Goal: Task Accomplishment & Management: Complete application form

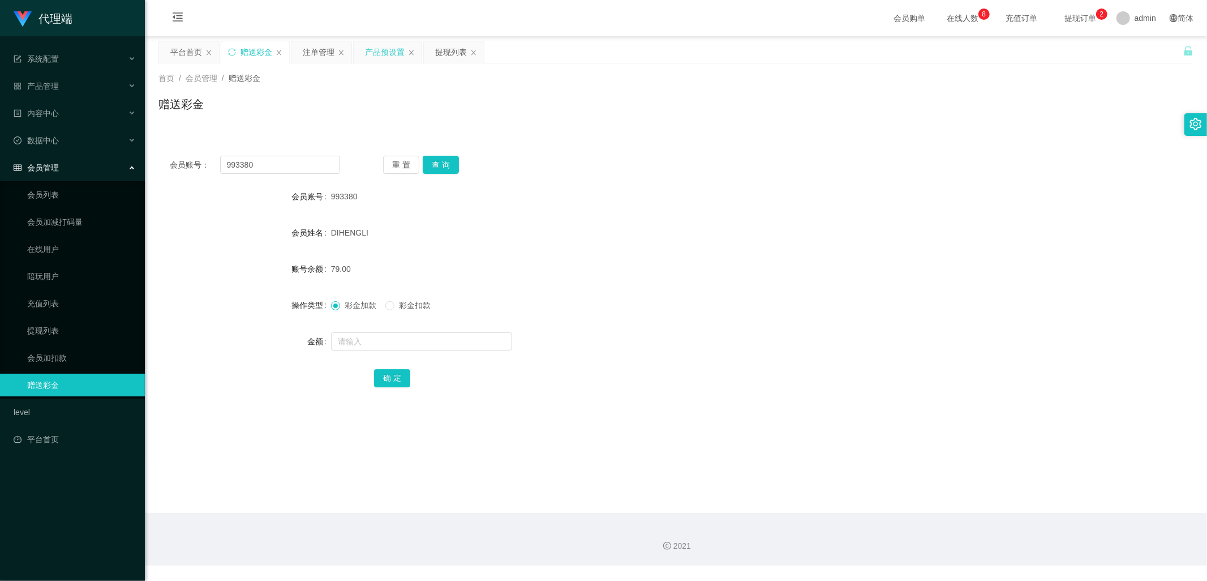
click at [375, 54] on div "产品预设置" at bounding box center [385, 52] width 40 height 22
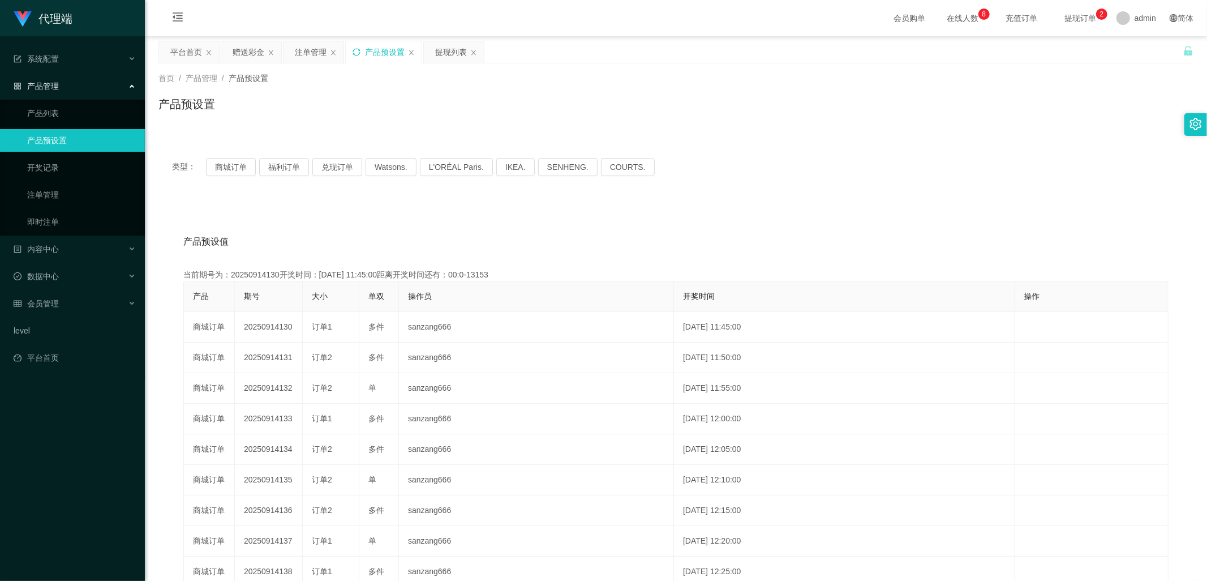
click at [356, 53] on icon "图标: sync" at bounding box center [357, 52] width 8 height 8
click at [307, 54] on div "注单管理" at bounding box center [311, 52] width 32 height 22
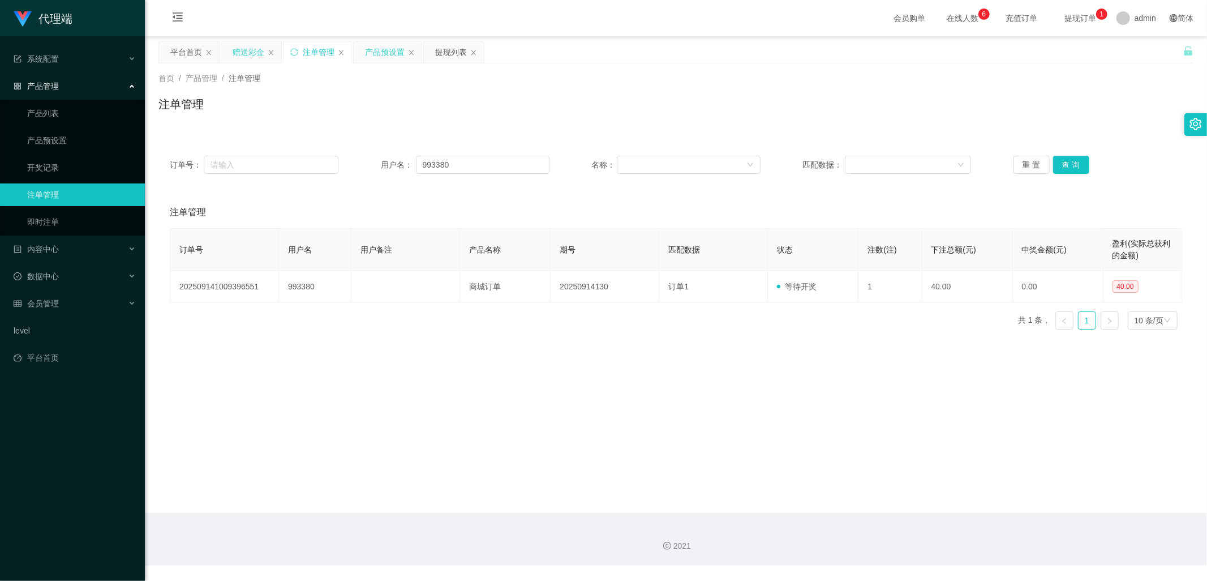
click at [244, 50] on div "赠送彩金" at bounding box center [249, 52] width 32 height 22
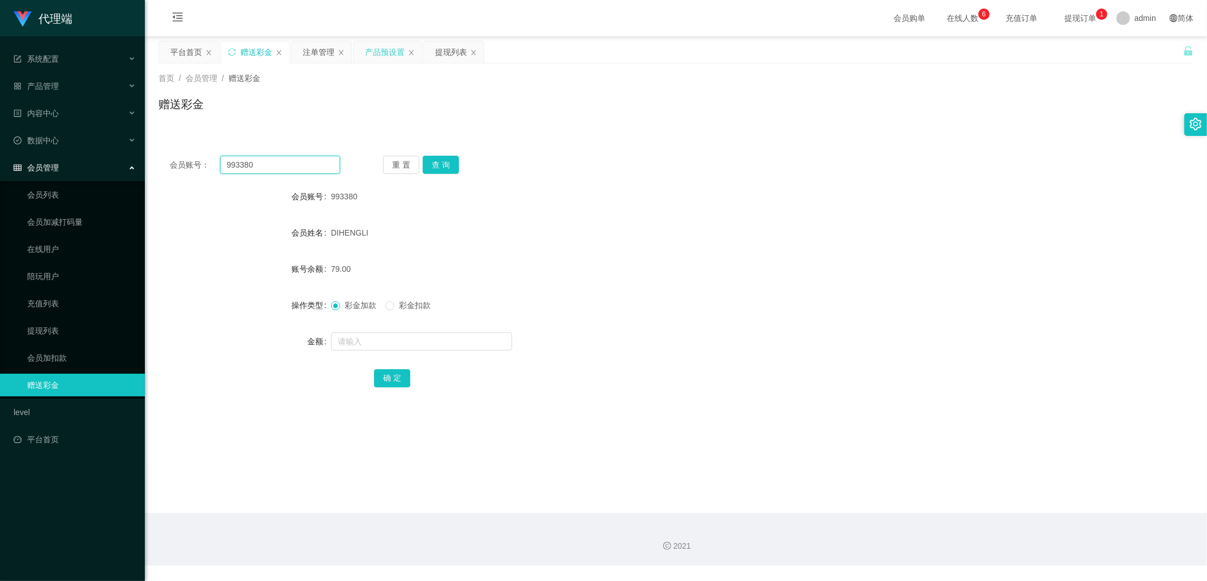
drag, startPoint x: 250, startPoint y: 165, endPoint x: 189, endPoint y: 174, distance: 62.5
click at [184, 166] on div "会员账号： 993380" at bounding box center [255, 165] width 170 height 18
paste input "seongeric5"
type input "seongeric50"
click at [451, 160] on button "查 询" at bounding box center [441, 165] width 36 height 18
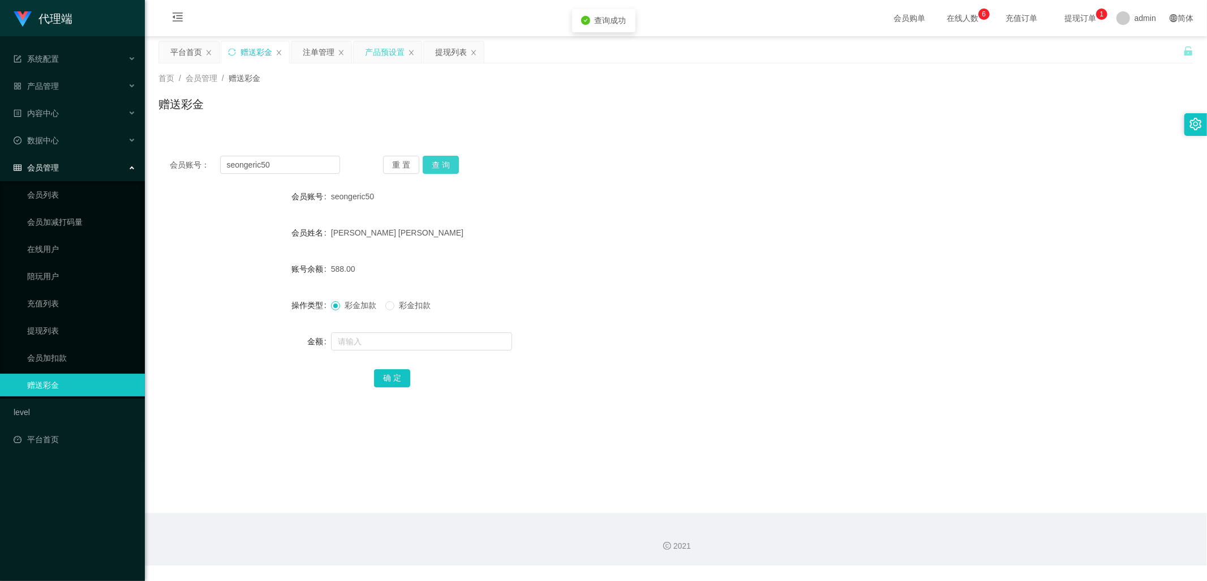
click at [446, 163] on button "查 询" at bounding box center [441, 165] width 36 height 18
drag, startPoint x: 281, startPoint y: 168, endPoint x: 191, endPoint y: 167, distance: 90.0
click at [191, 167] on div "会员账号： seongeric50" at bounding box center [255, 165] width 170 height 18
drag, startPoint x: 309, startPoint y: 48, endPoint x: 319, endPoint y: 65, distance: 20.1
click at [309, 48] on div "注单管理" at bounding box center [319, 52] width 32 height 22
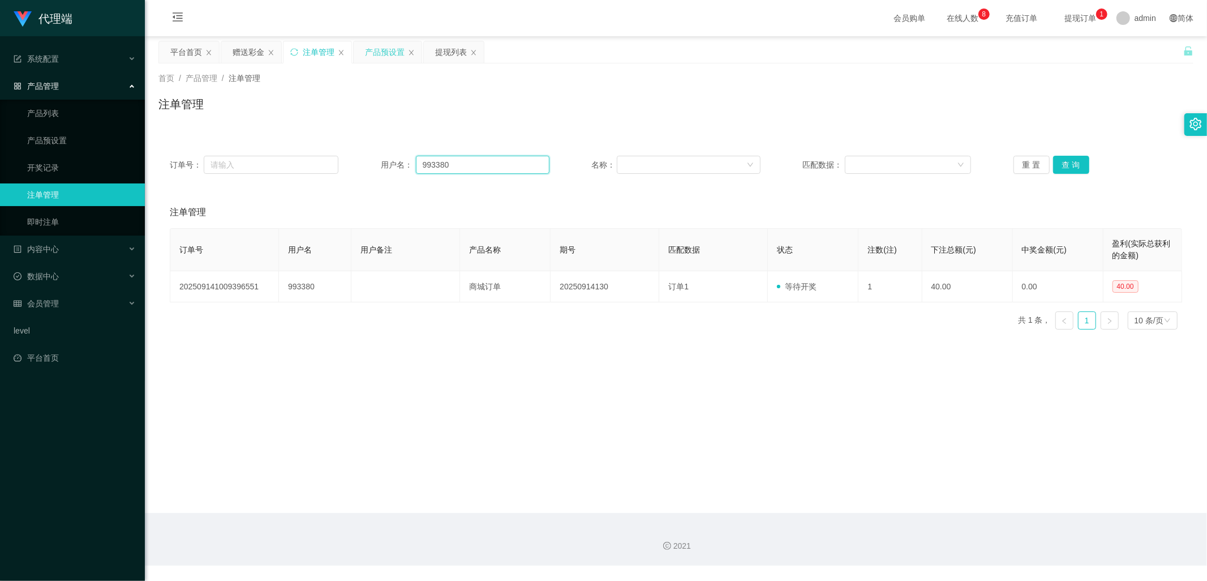
drag, startPoint x: 453, startPoint y: 165, endPoint x: 391, endPoint y: 165, distance: 62.3
click at [391, 163] on div "用户名： 993380" at bounding box center [465, 165] width 169 height 18
paste input "001122"
type input "001122"
click at [1063, 166] on button "查 询" at bounding box center [1071, 165] width 36 height 18
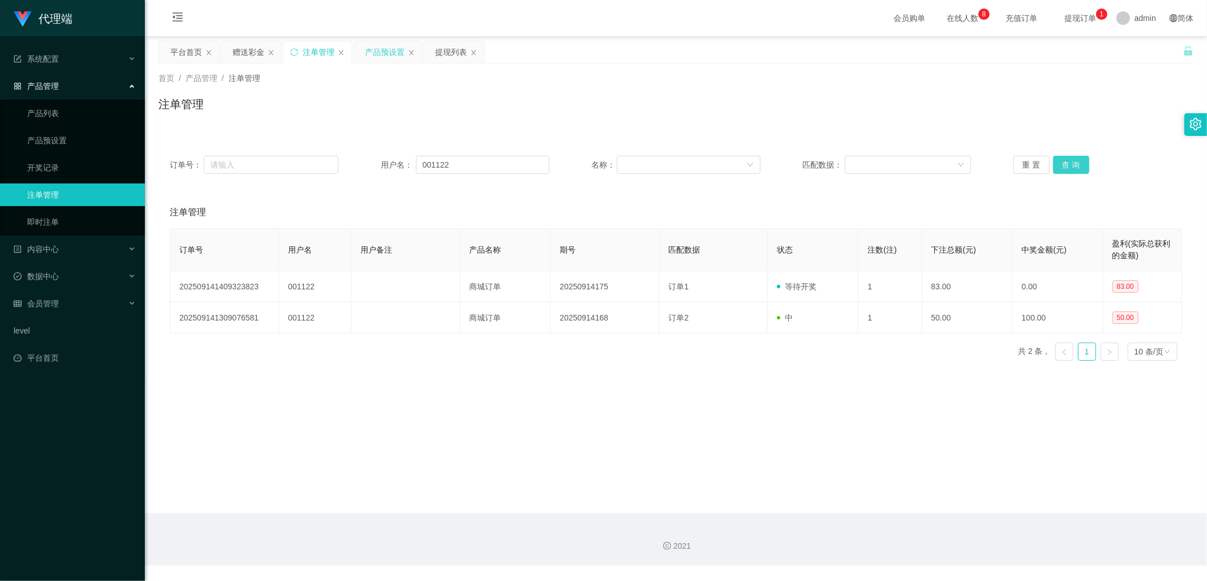
click at [1063, 165] on button "查 询" at bounding box center [1071, 165] width 36 height 18
click at [1063, 165] on div "重 置 查 询" at bounding box center [1098, 165] width 169 height 18
drag, startPoint x: 474, startPoint y: 165, endPoint x: 398, endPoint y: 167, distance: 75.9
click at [398, 167] on div "用户名： 001122" at bounding box center [465, 165] width 169 height 18
click at [241, 54] on div "赠送彩金" at bounding box center [249, 52] width 32 height 22
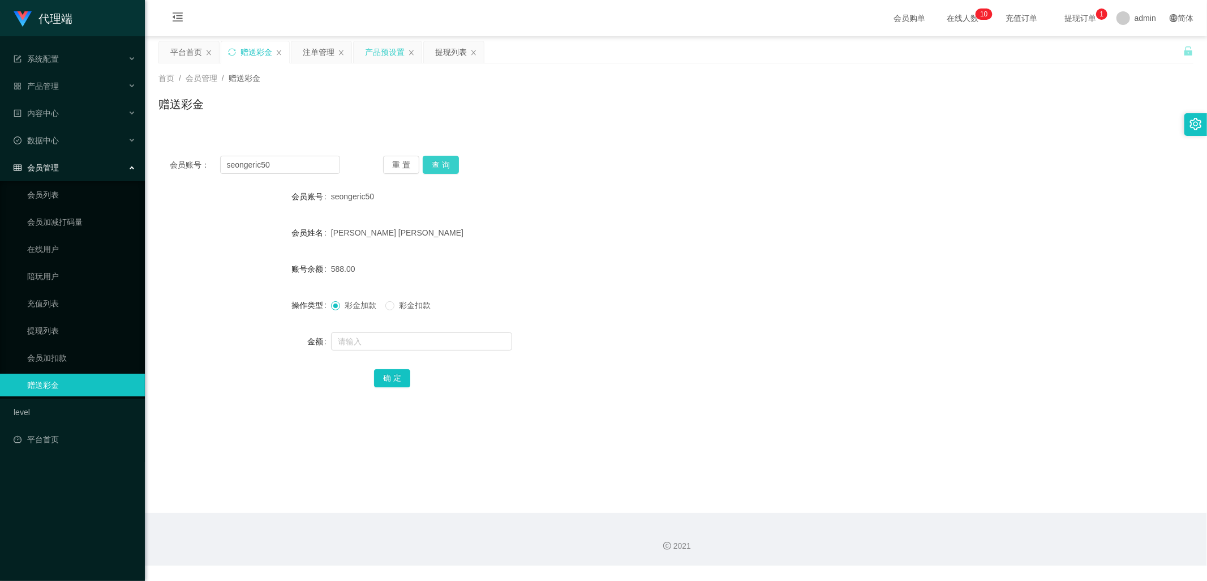
click at [443, 165] on button "查 询" at bounding box center [441, 165] width 36 height 18
click at [443, 165] on div "重 置 查 询" at bounding box center [468, 165] width 170 height 18
click at [443, 165] on button "查 询" at bounding box center [441, 165] width 36 height 18
click at [292, 161] on input "seongeric50" at bounding box center [280, 165] width 121 height 18
drag, startPoint x: 270, startPoint y: 165, endPoint x: 210, endPoint y: 166, distance: 60.0
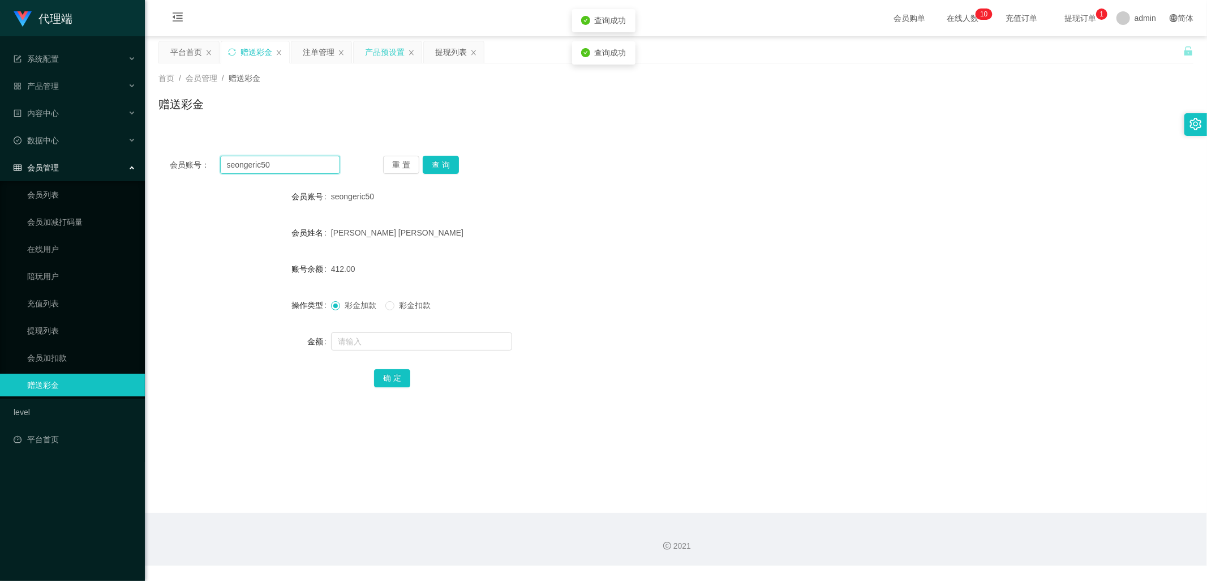
click at [210, 166] on div "会员账号： seongeric50" at bounding box center [255, 165] width 170 height 18
click at [306, 48] on div "注单管理" at bounding box center [319, 52] width 32 height 22
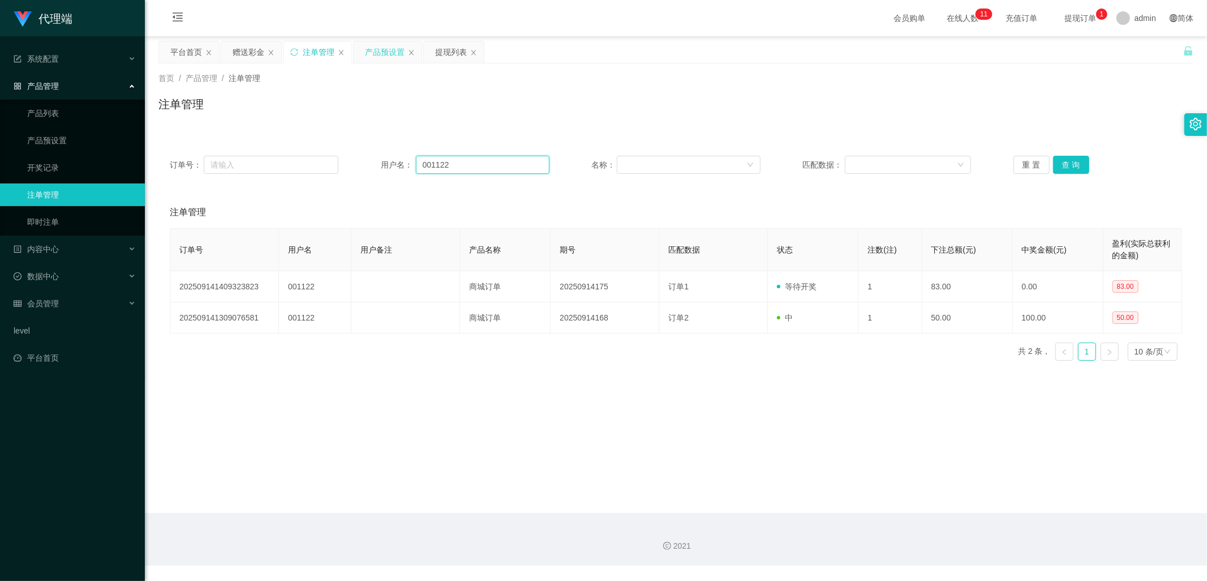
drag, startPoint x: 494, startPoint y: 166, endPoint x: 359, endPoint y: 173, distance: 134.9
click at [357, 172] on div "订单号： 用户名： 001122 名称： 匹配数据： 重 置 查 询" at bounding box center [676, 165] width 1013 height 18
paste input "seongeric50"
type input "seongeric50"
click at [1070, 162] on button "查 询" at bounding box center [1071, 165] width 36 height 18
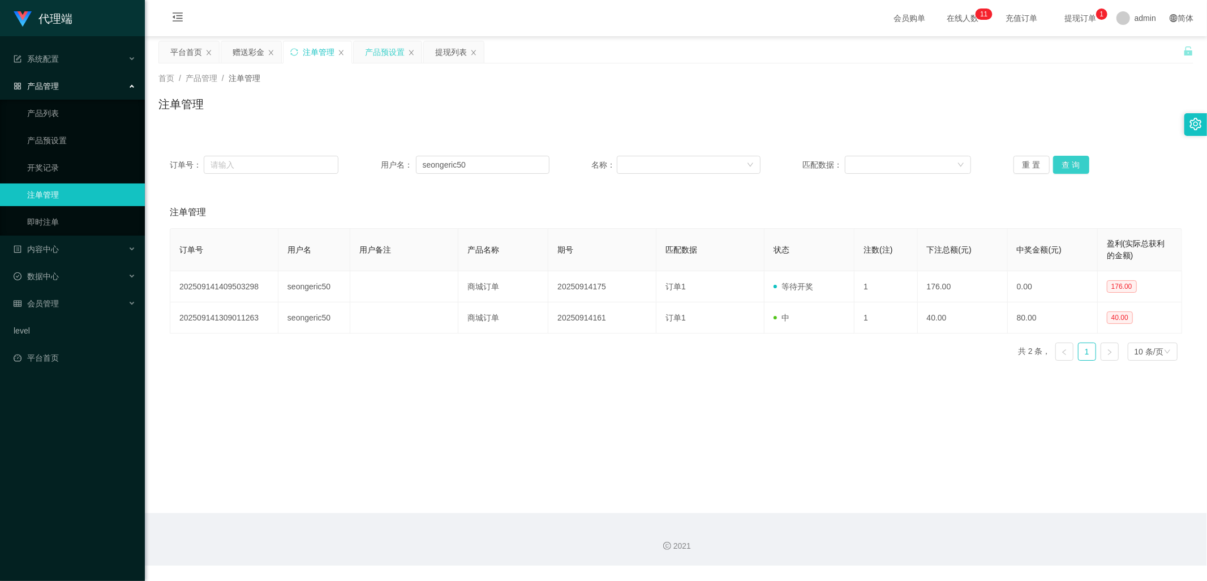
click at [1070, 161] on button "查 询" at bounding box center [1071, 165] width 36 height 18
click at [1070, 161] on div "重 置 查 询" at bounding box center [1098, 165] width 169 height 18
click at [1070, 161] on button "查 询" at bounding box center [1071, 165] width 36 height 18
click at [1072, 160] on button "查 询" at bounding box center [1071, 165] width 36 height 18
click at [1072, 160] on div "重 置 查 询" at bounding box center [1098, 165] width 169 height 18
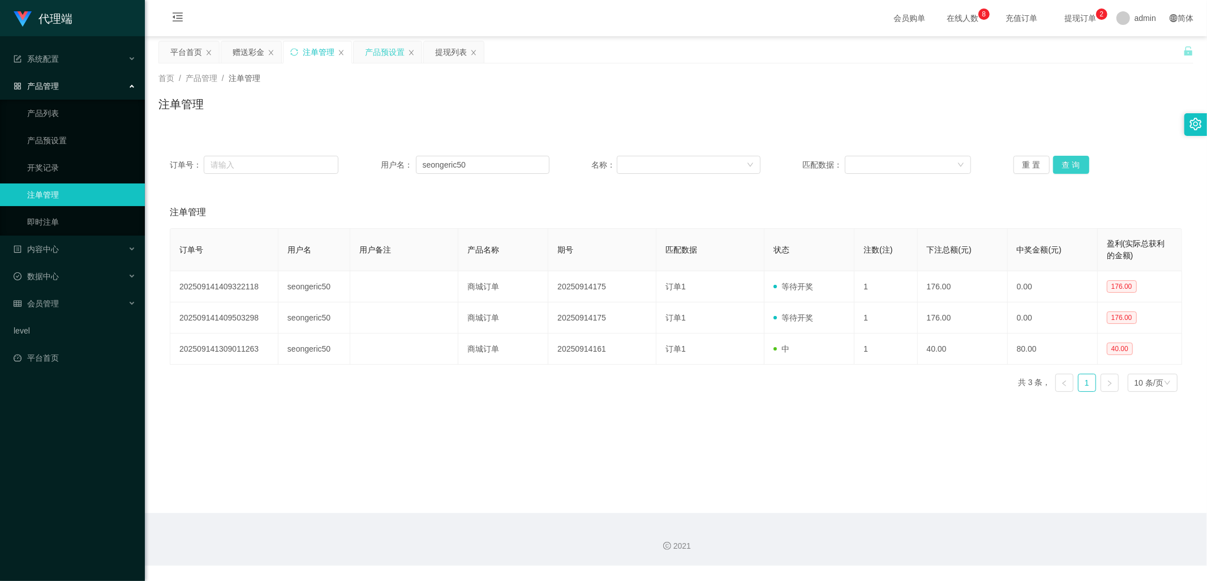
click at [1072, 160] on button "查 询" at bounding box center [1071, 165] width 36 height 18
click at [1072, 160] on div "重 置 查 询" at bounding box center [1098, 165] width 169 height 18
click at [1072, 160] on button "查 询" at bounding box center [1071, 165] width 36 height 18
click at [375, 55] on div "产品预设置" at bounding box center [385, 52] width 40 height 22
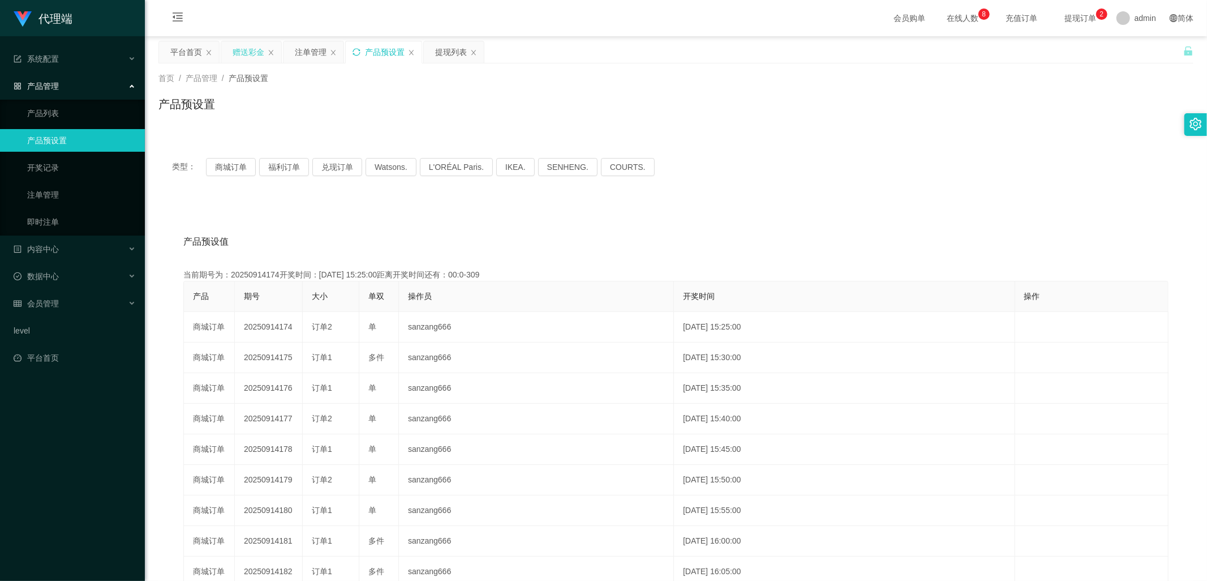
click at [254, 58] on div "赠送彩金" at bounding box center [249, 52] width 32 height 22
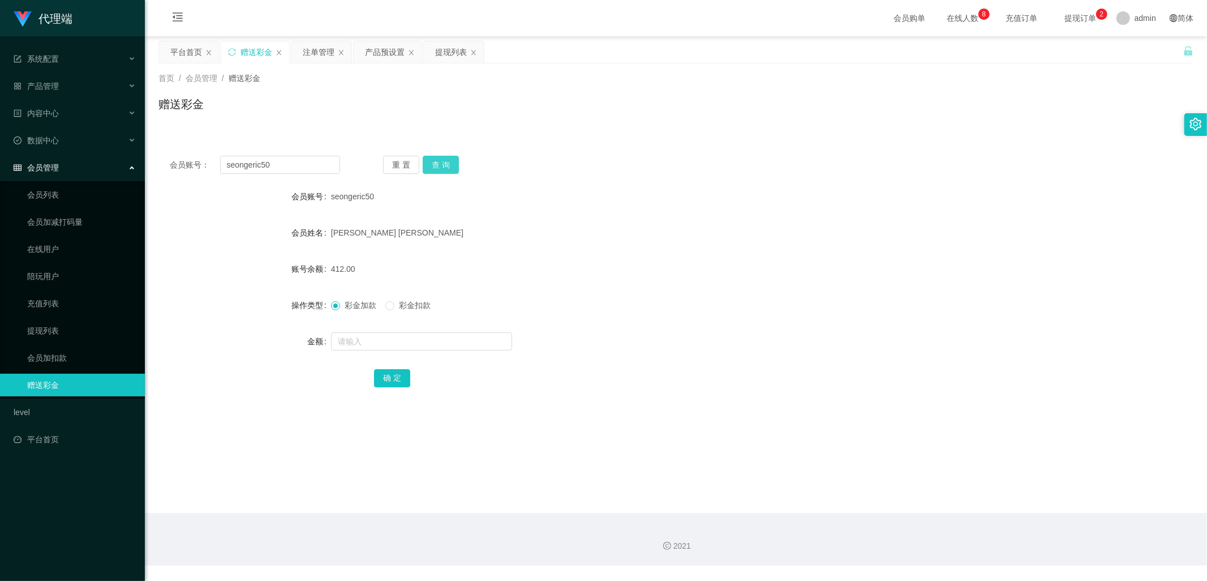
click at [442, 167] on button "查 询" at bounding box center [441, 165] width 36 height 18
drag, startPoint x: 442, startPoint y: 167, endPoint x: 953, endPoint y: 43, distance: 526.6
click at [443, 166] on div "重 置 查 询" at bounding box center [468, 165] width 170 height 18
click at [365, 341] on input "text" at bounding box center [421, 341] width 181 height 18
type input "510"
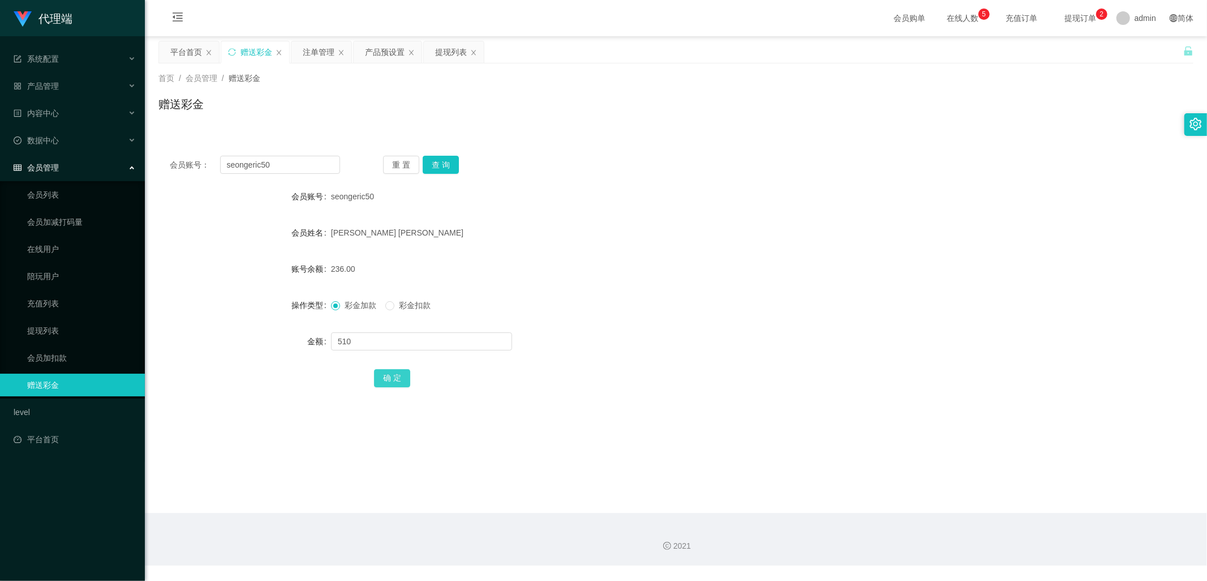
click at [388, 378] on button "确 定" at bounding box center [392, 378] width 36 height 18
click at [376, 349] on input "text" at bounding box center [421, 341] width 181 height 18
type input "18"
click at [385, 380] on button "确 定" at bounding box center [392, 378] width 36 height 18
click at [306, 49] on div "注单管理" at bounding box center [319, 52] width 32 height 22
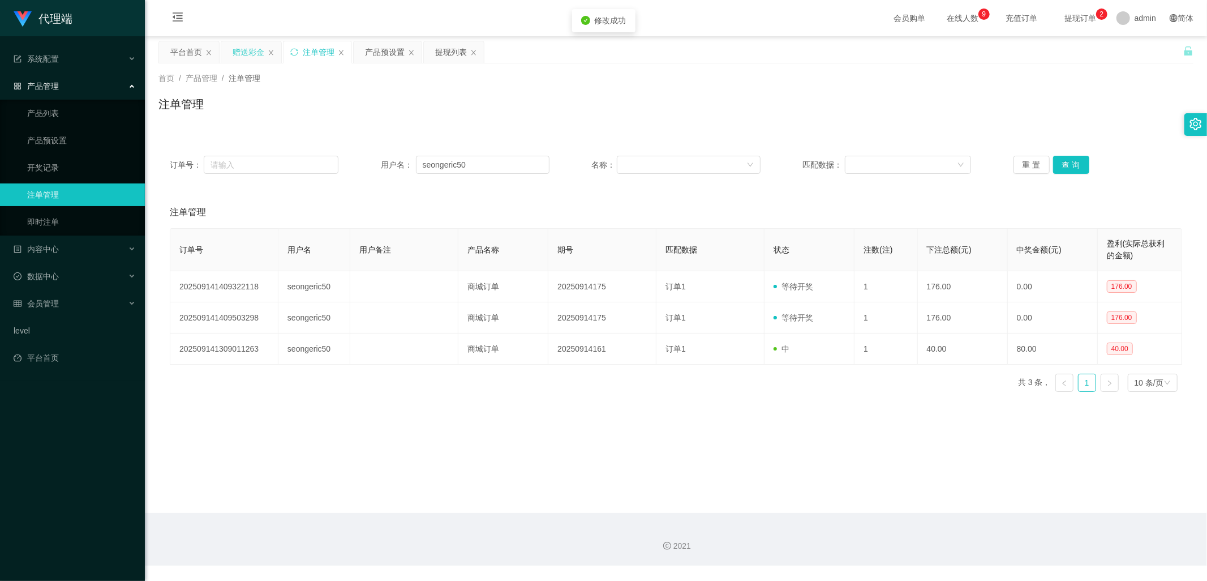
click at [242, 58] on div "赠送彩金" at bounding box center [249, 52] width 32 height 22
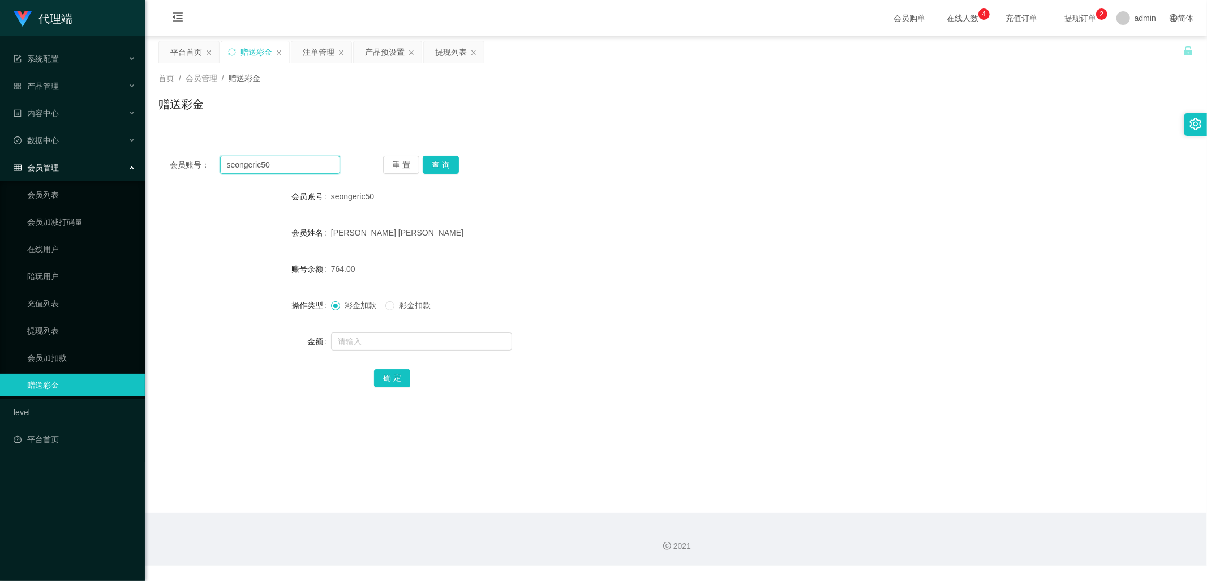
drag, startPoint x: 276, startPoint y: 164, endPoint x: 199, endPoint y: 161, distance: 77.0
click at [199, 161] on div "会员账号： seongeric50" at bounding box center [255, 165] width 170 height 18
paste input "001122"
type input "001122"
click at [438, 164] on button "查 询" at bounding box center [441, 165] width 36 height 18
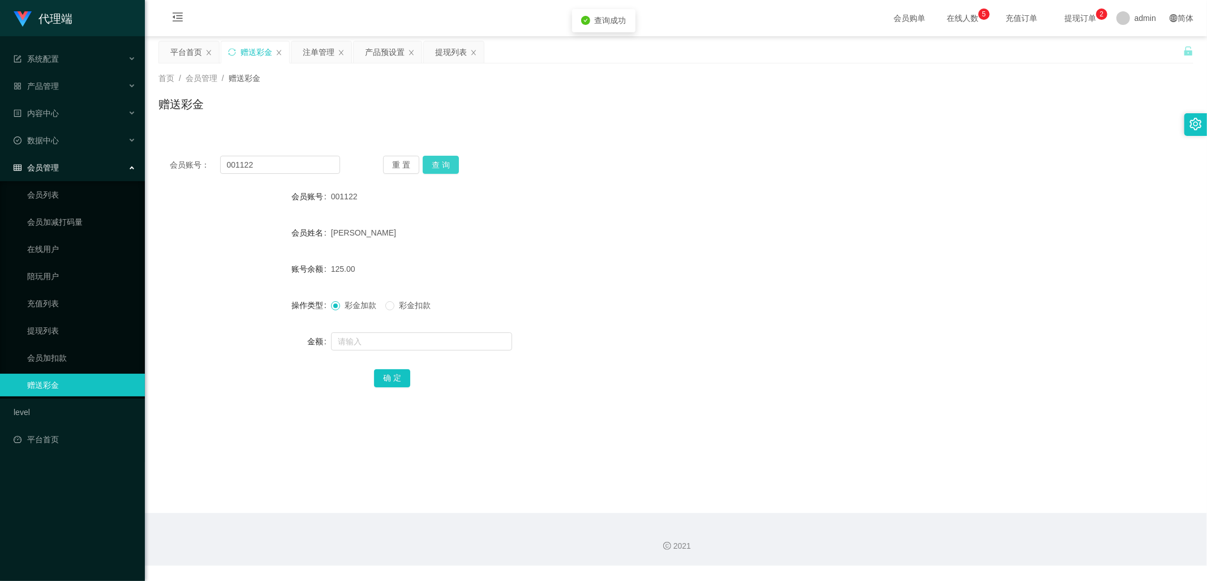
click at [442, 163] on button "查 询" at bounding box center [441, 165] width 36 height 18
click at [376, 344] on input "text" at bounding box center [421, 341] width 181 height 18
type input "66"
click at [391, 380] on button "确 定" at bounding box center [392, 378] width 36 height 18
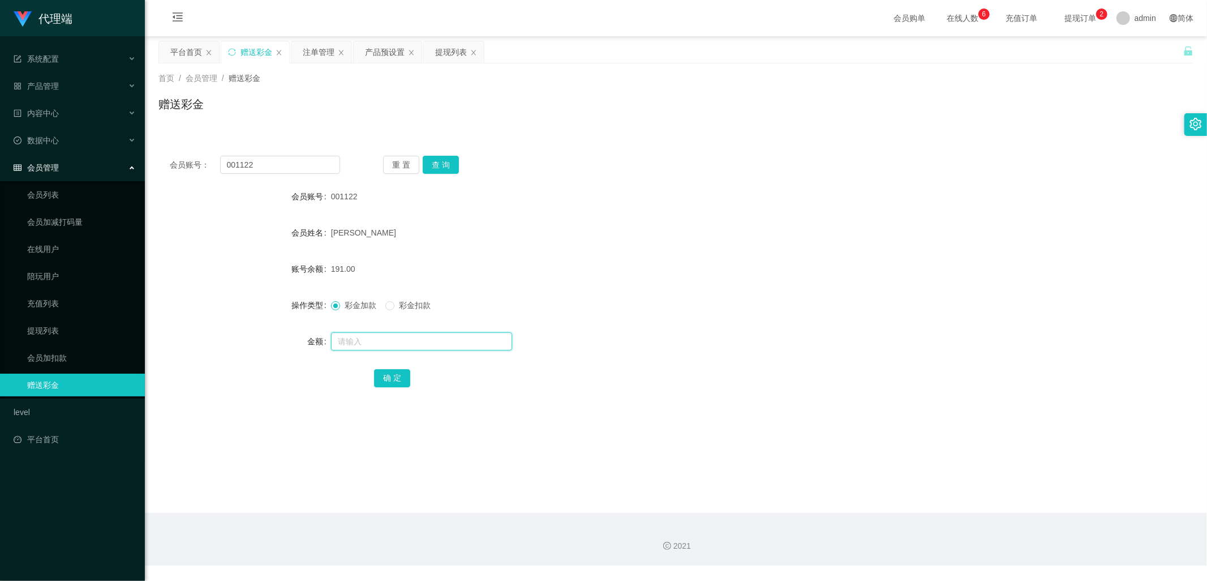
click at [379, 344] on input "text" at bounding box center [421, 341] width 181 height 18
type input "100"
click at [394, 375] on button "确 定" at bounding box center [392, 378] width 36 height 18
drag, startPoint x: 289, startPoint y: 166, endPoint x: 195, endPoint y: 164, distance: 94.0
click at [196, 163] on div "会员账号： 001122" at bounding box center [255, 165] width 170 height 18
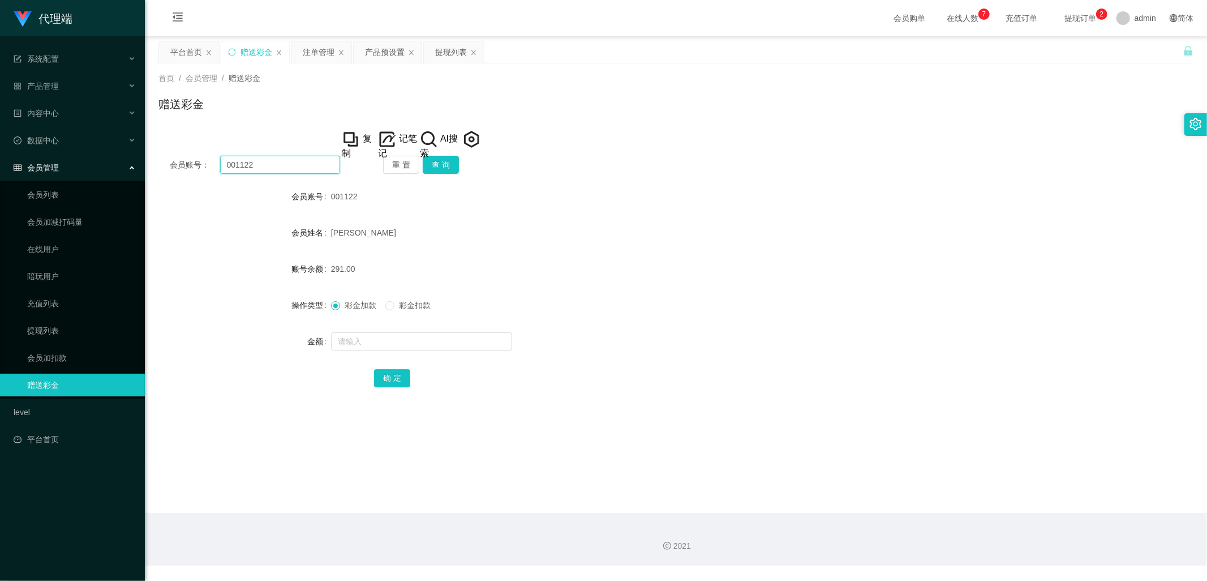
paste input "seongeric50"
type input "seongeric50"
click at [442, 160] on button "查 询" at bounding box center [441, 165] width 36 height 18
click at [444, 162] on button "查 询" at bounding box center [441, 165] width 36 height 18
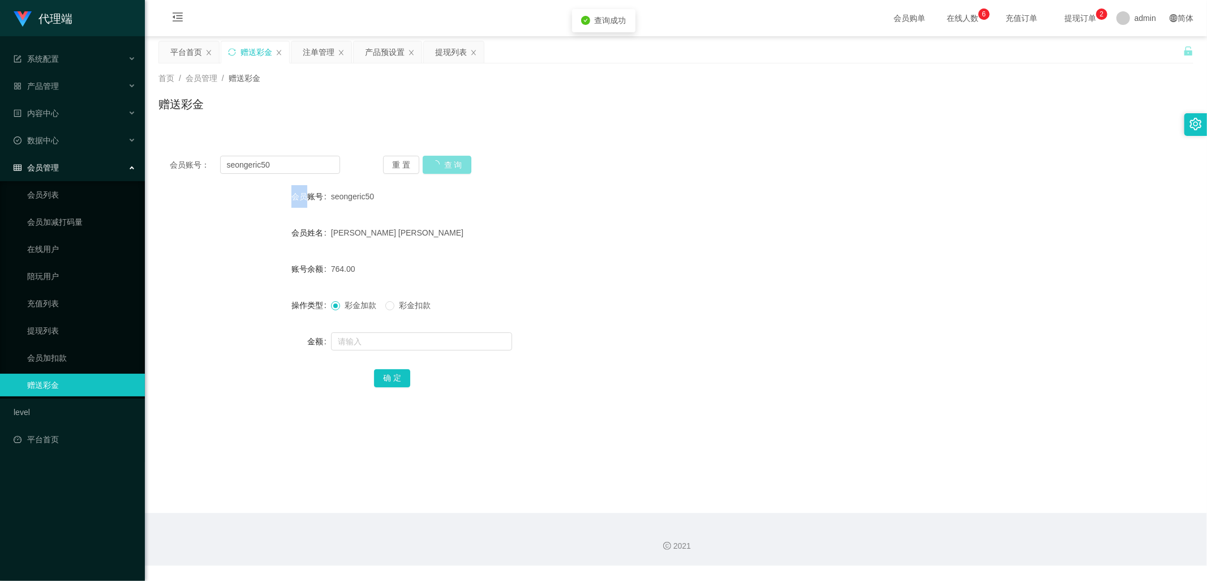
click at [444, 162] on div "重 置 查 询" at bounding box center [468, 165] width 170 height 18
